Goal: Information Seeking & Learning: Learn about a topic

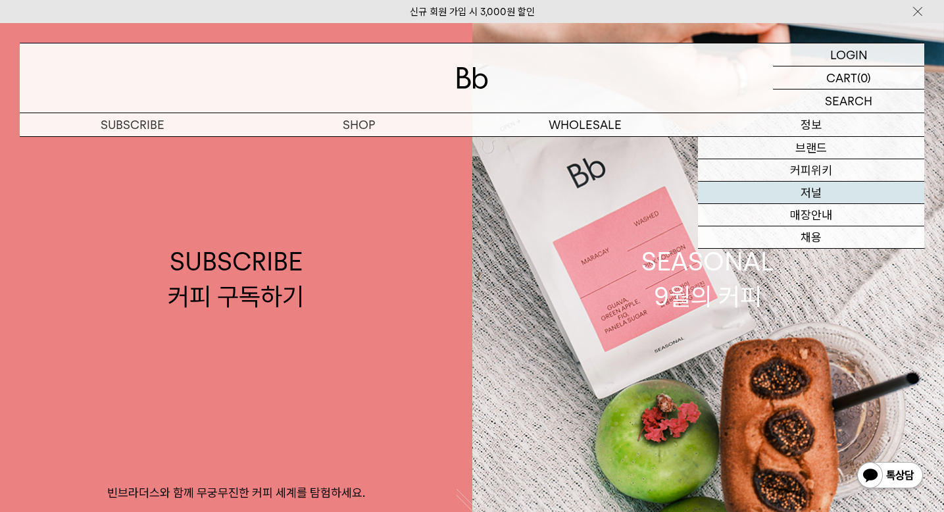
click at [832, 198] on link "저널" at bounding box center [811, 193] width 226 height 22
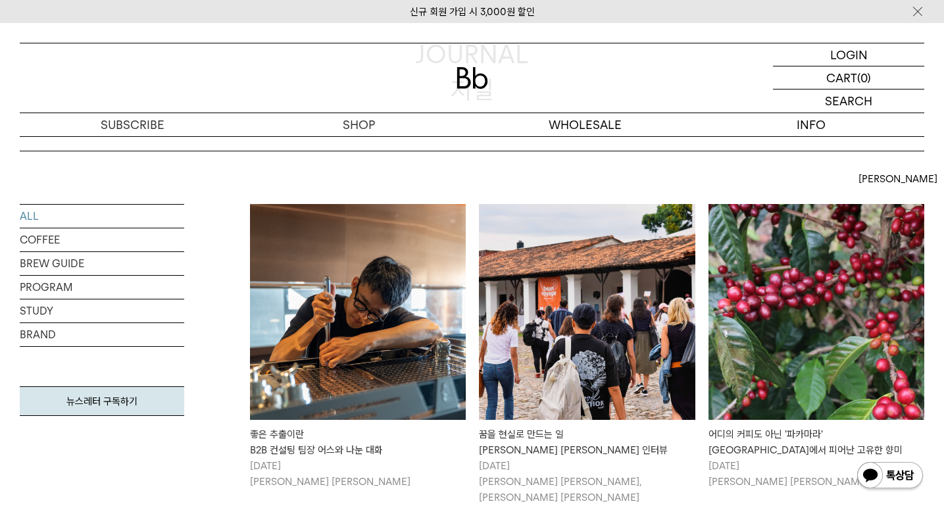
scroll to position [282, 0]
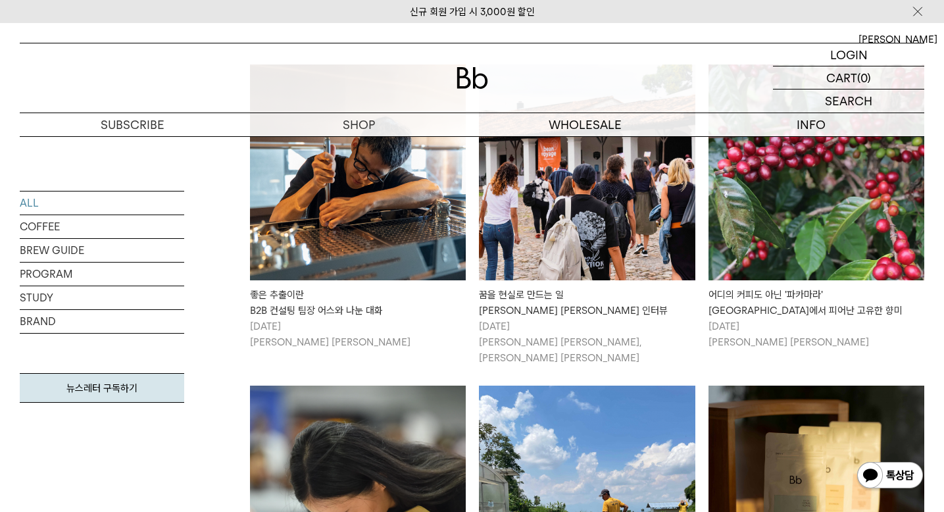
click at [324, 249] on img at bounding box center [358, 172] width 216 height 216
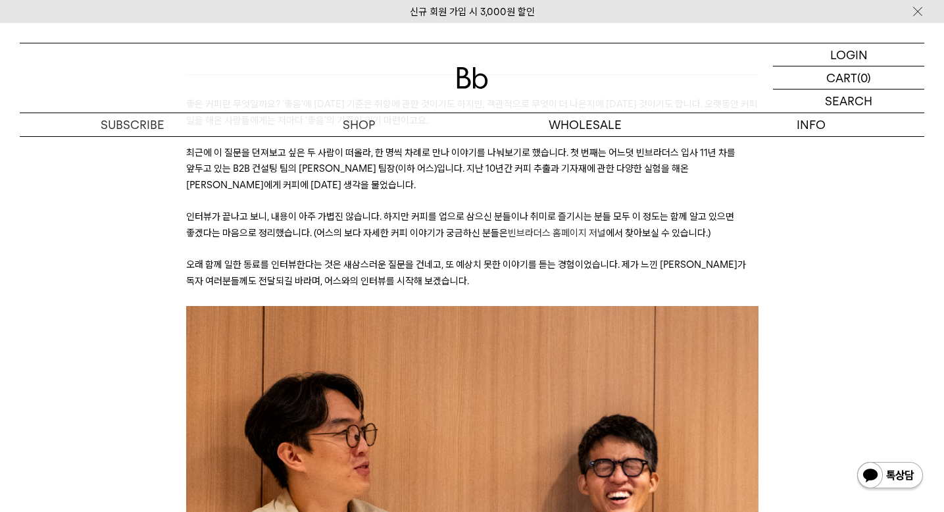
scroll to position [177, 0]
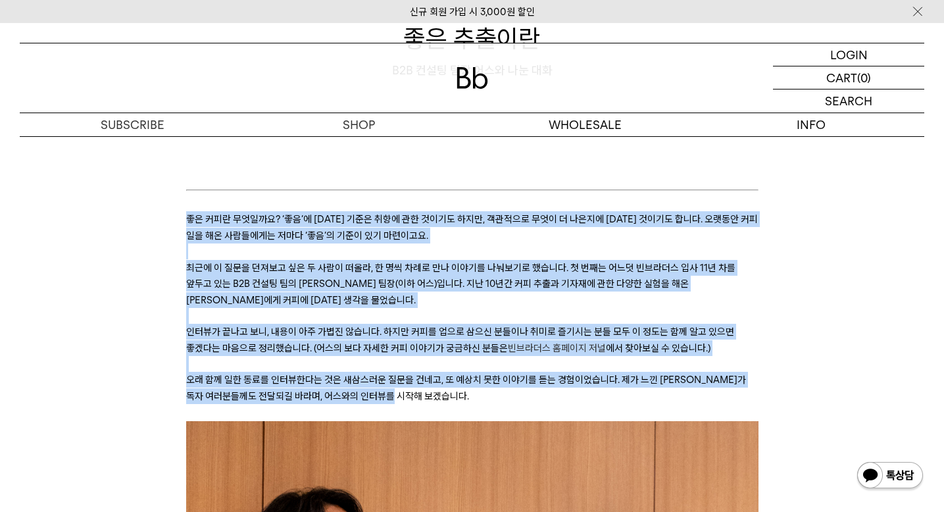
drag, startPoint x: 424, startPoint y: 398, endPoint x: 181, endPoint y: 218, distance: 302.8
copy div "lo ips dolor? ‘si’a co adi eli se doei tem, incid utl e dolo ma aliq eni. admi …"
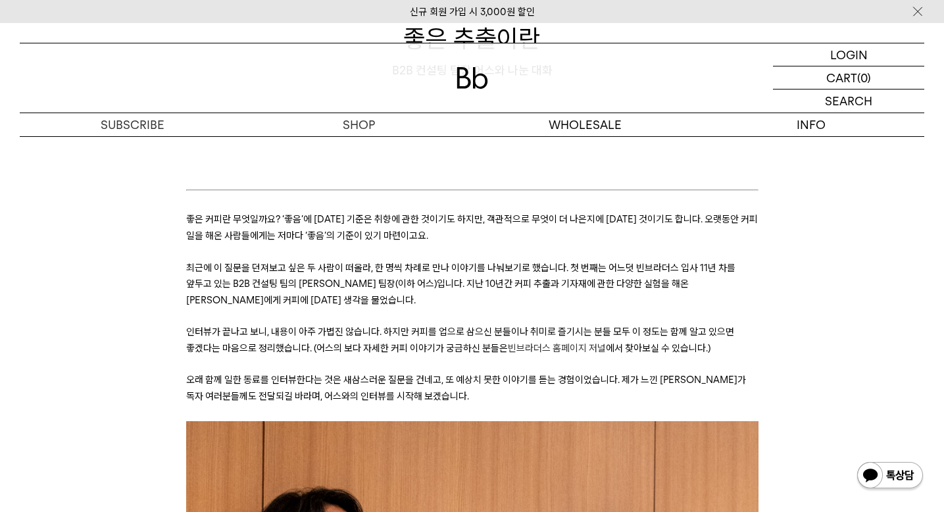
click at [515, 270] on span "최근에 이 질문을 던져보고 싶은 두 사람이 떠올라, 한 명씩 차례로 만나 이야기를 나눠보기로 했습니다. 첫 번째는 어느덧 빈브라더스 입사 11…" at bounding box center [460, 284] width 549 height 44
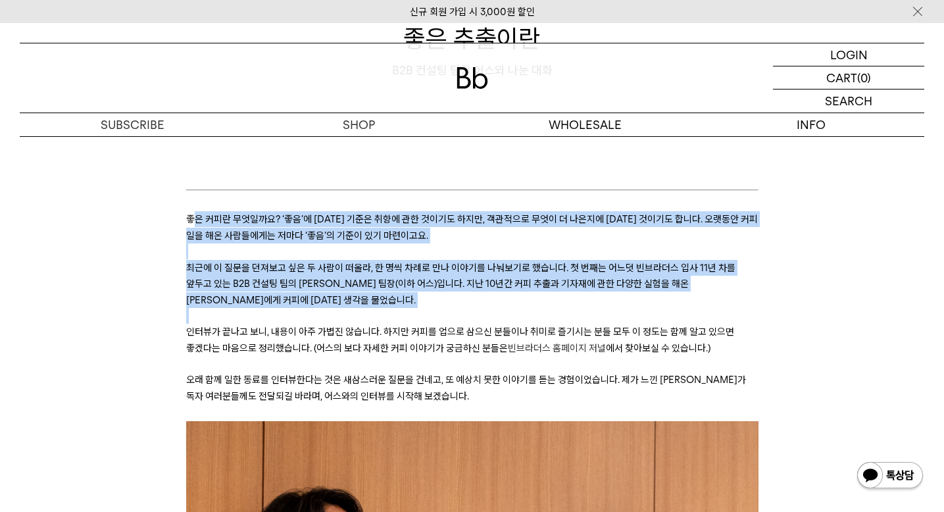
drag, startPoint x: 190, startPoint y: 220, endPoint x: 241, endPoint y: 308, distance: 102.0
click at [241, 308] on p at bounding box center [472, 316] width 572 height 16
drag, startPoint x: 266, startPoint y: 304, endPoint x: 187, endPoint y: 220, distance: 114.9
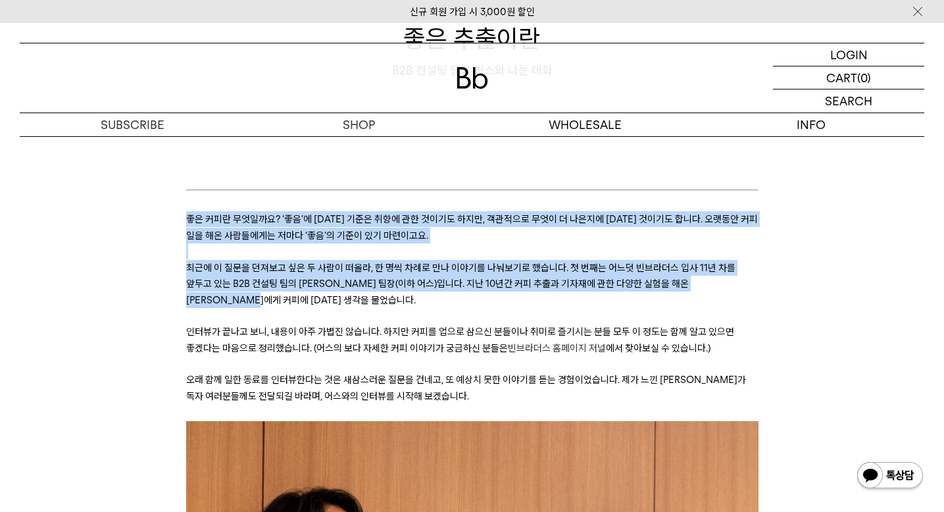
copy div "좋은 커피란 무엇일까요? ‘좋음’에 [DATE] 기준은 취향에 관한 것이기도 하지만, 객관적으로 무엇이 더 나은지에 [DATE] 것이기도 합니…"
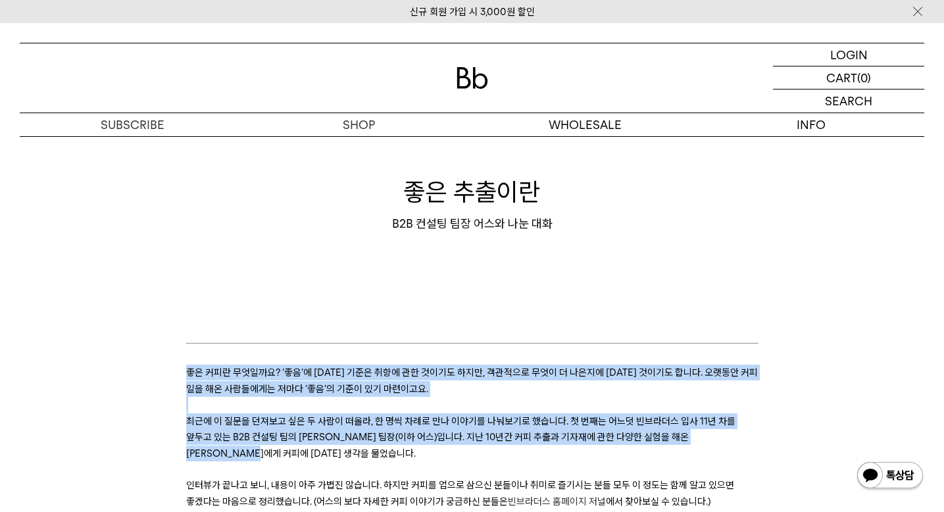
scroll to position [0, 0]
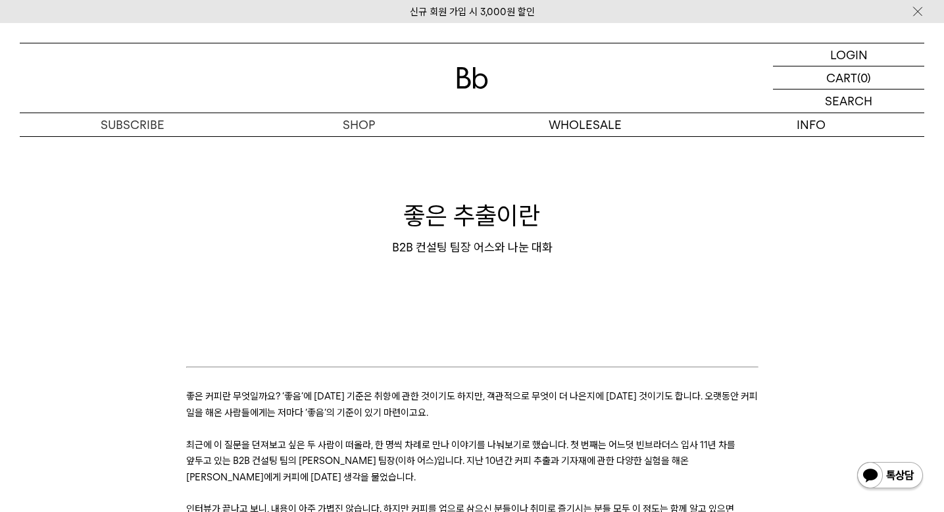
click at [498, 248] on div "B2B 컨설팅 팀장 어스와 나눈 대화" at bounding box center [472, 247] width 904 height 16
